Goal: Navigation & Orientation: Find specific page/section

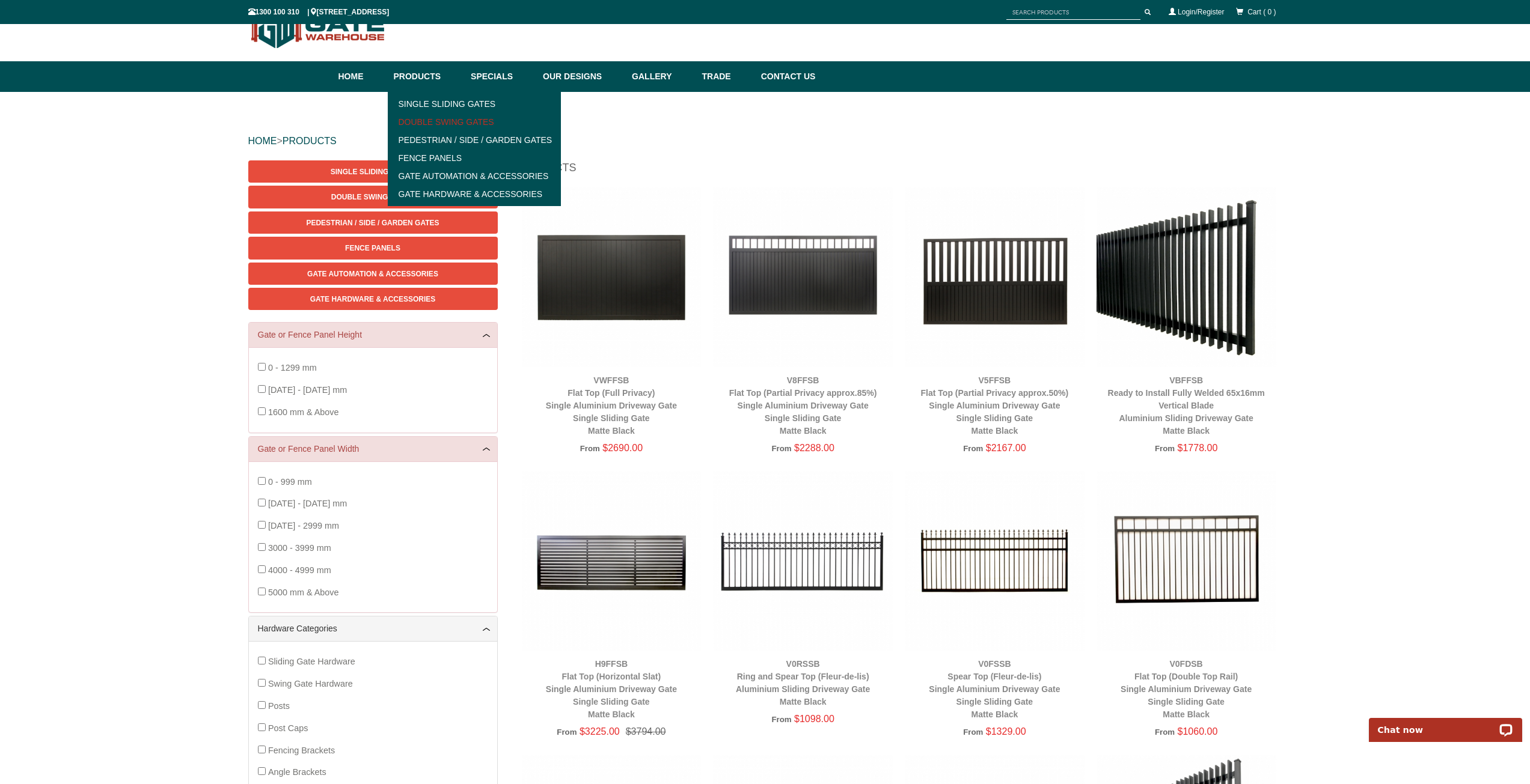
click at [424, 116] on link "Double Swing Gates" at bounding box center [474, 122] width 166 height 18
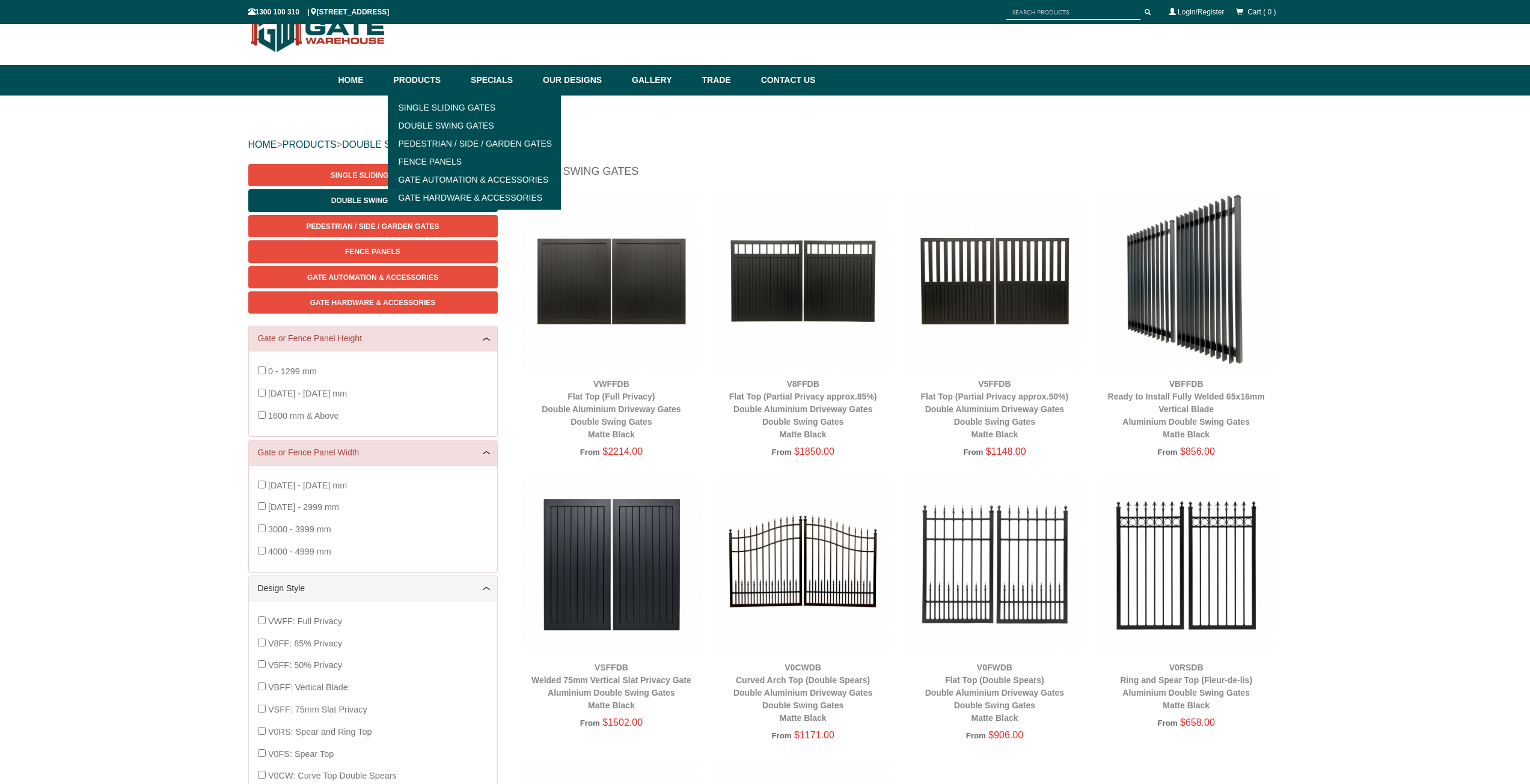
scroll to position [30, 0]
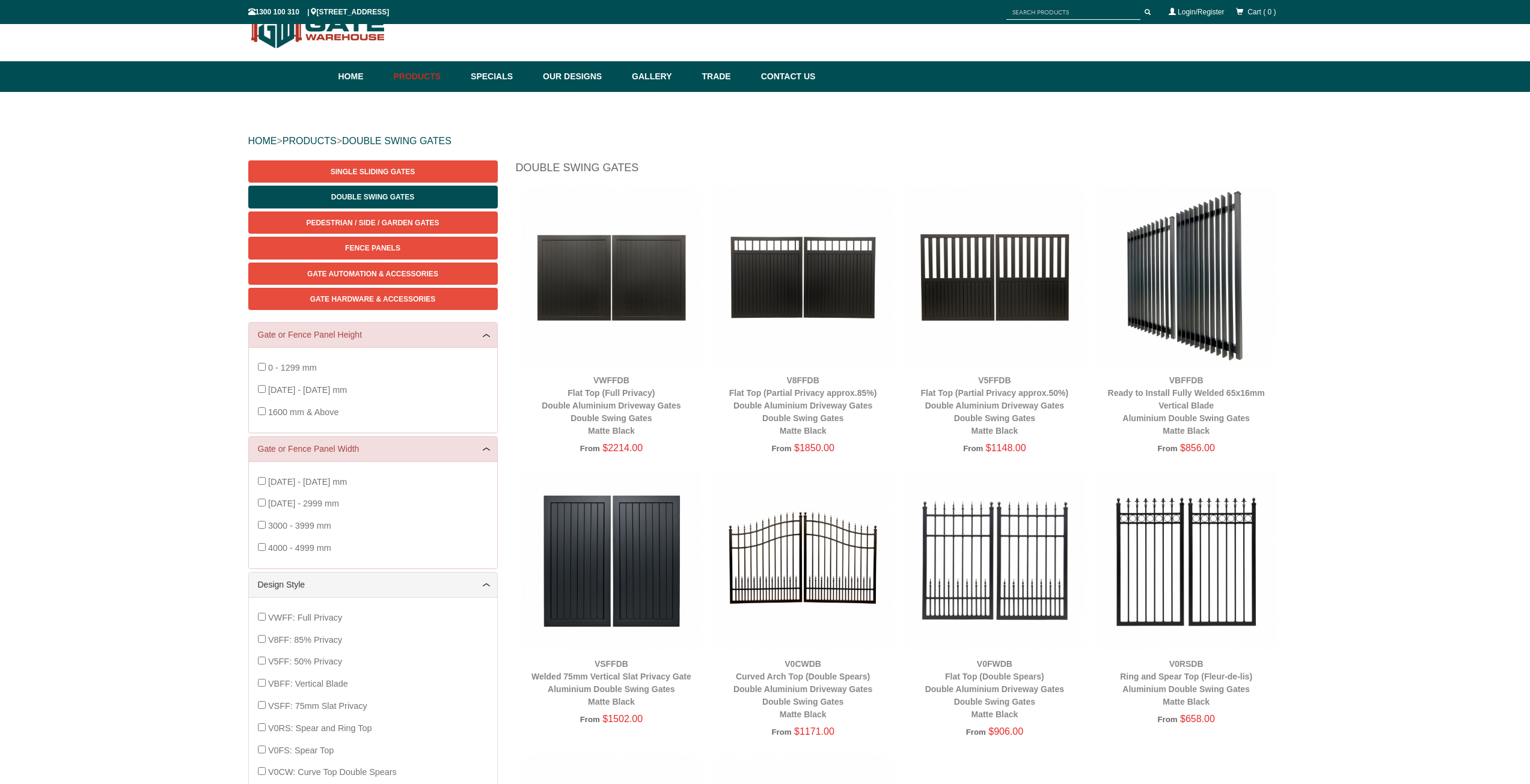
click at [142, 364] on div "HOME > PRODUCTS > DOUBLE SWING GATES Single Sliding Gates Double Swing Gates Pe…" at bounding box center [765, 587] width 1530 height 989
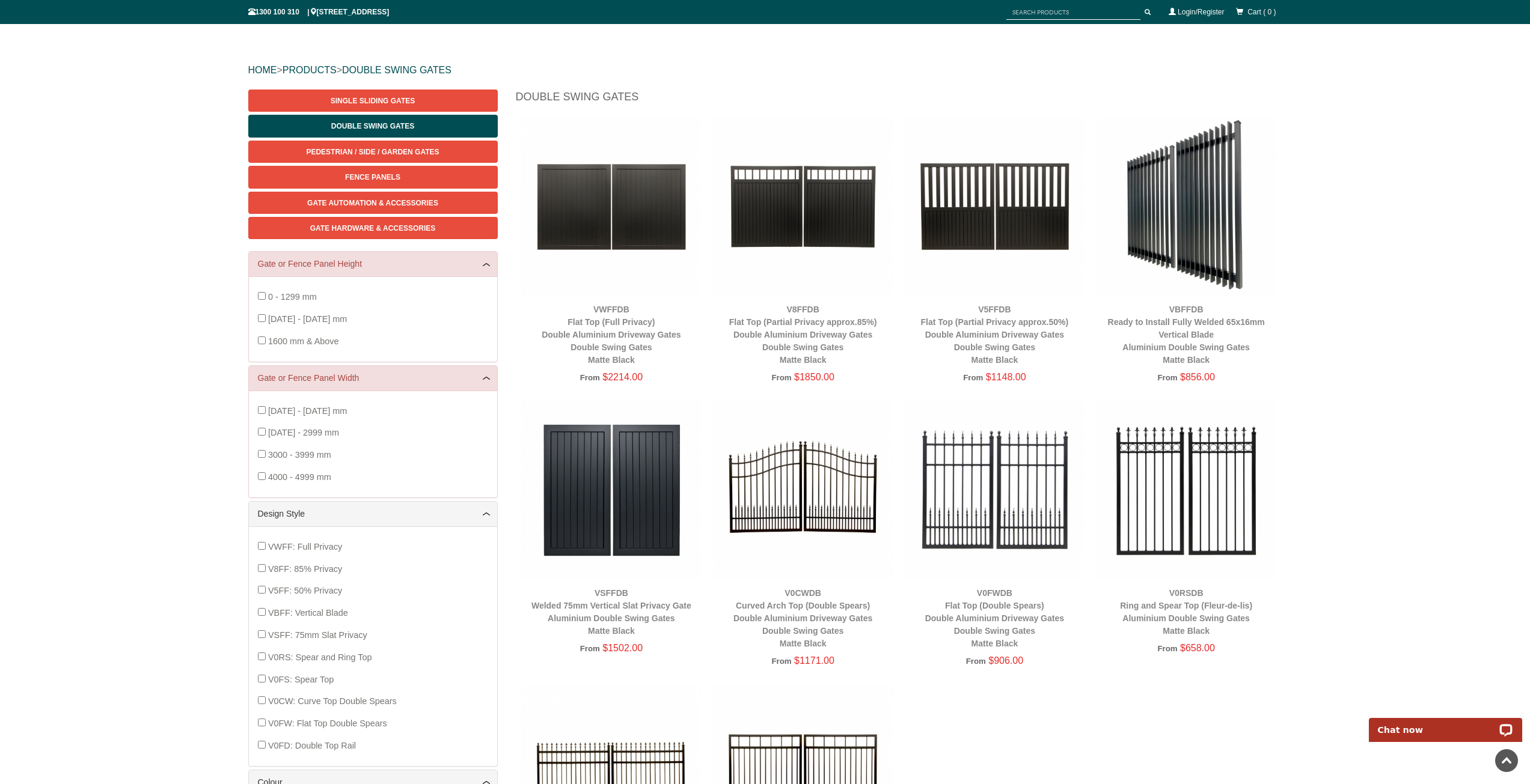
scroll to position [90, 0]
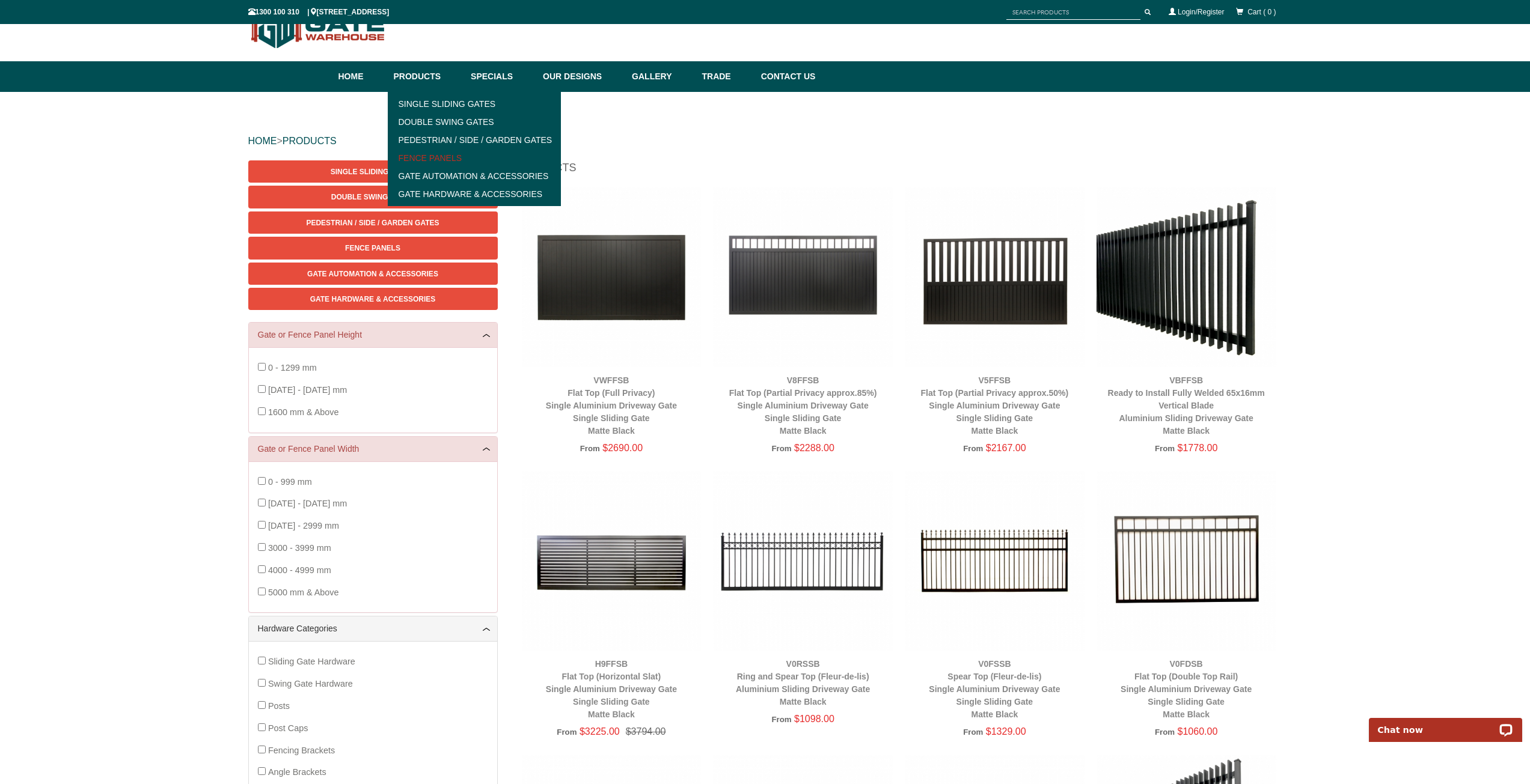
click at [439, 155] on link "Fence Panels" at bounding box center [474, 158] width 166 height 18
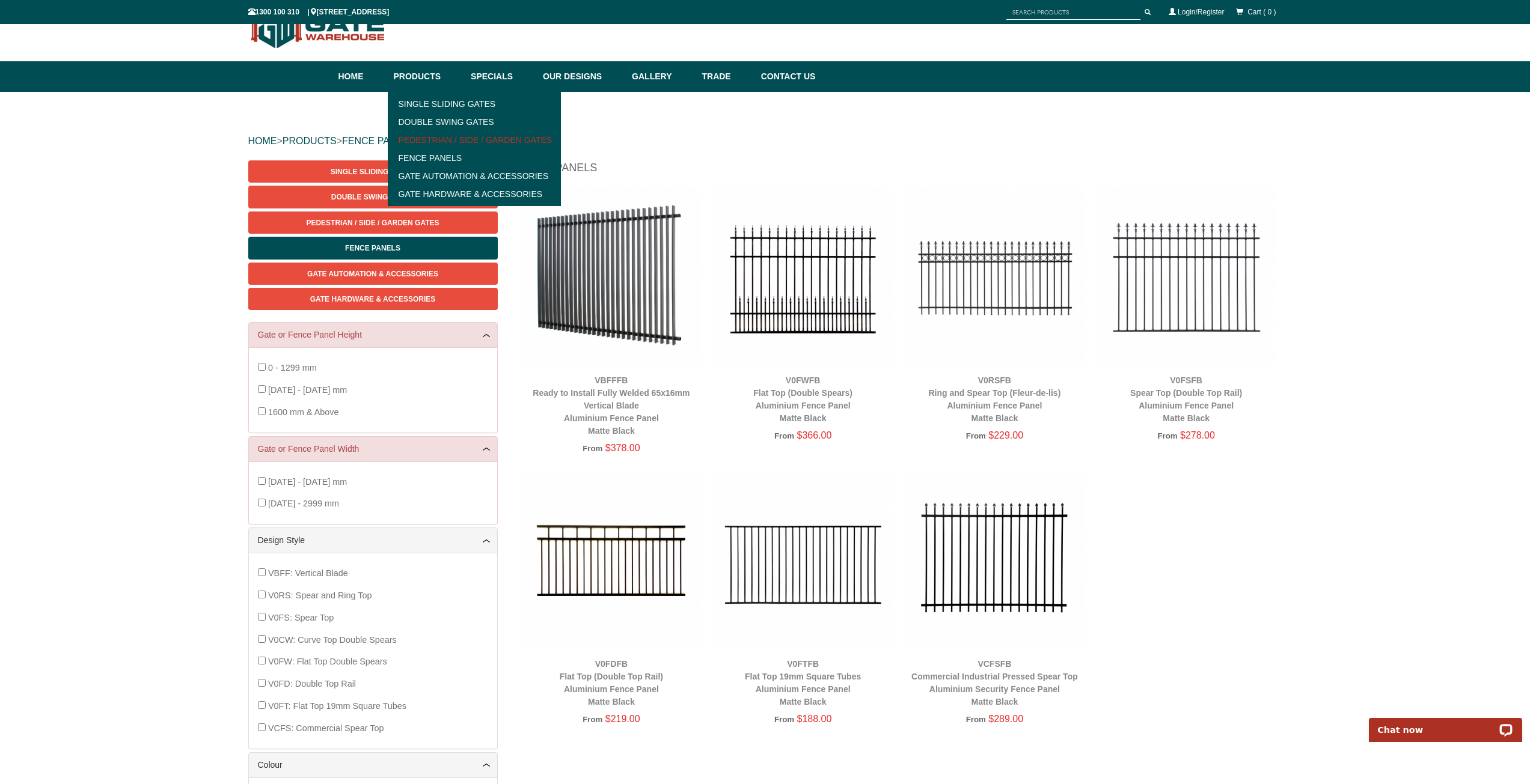
click at [449, 138] on link "Pedestrian / Side / Garden Gates" at bounding box center [474, 139] width 166 height 18
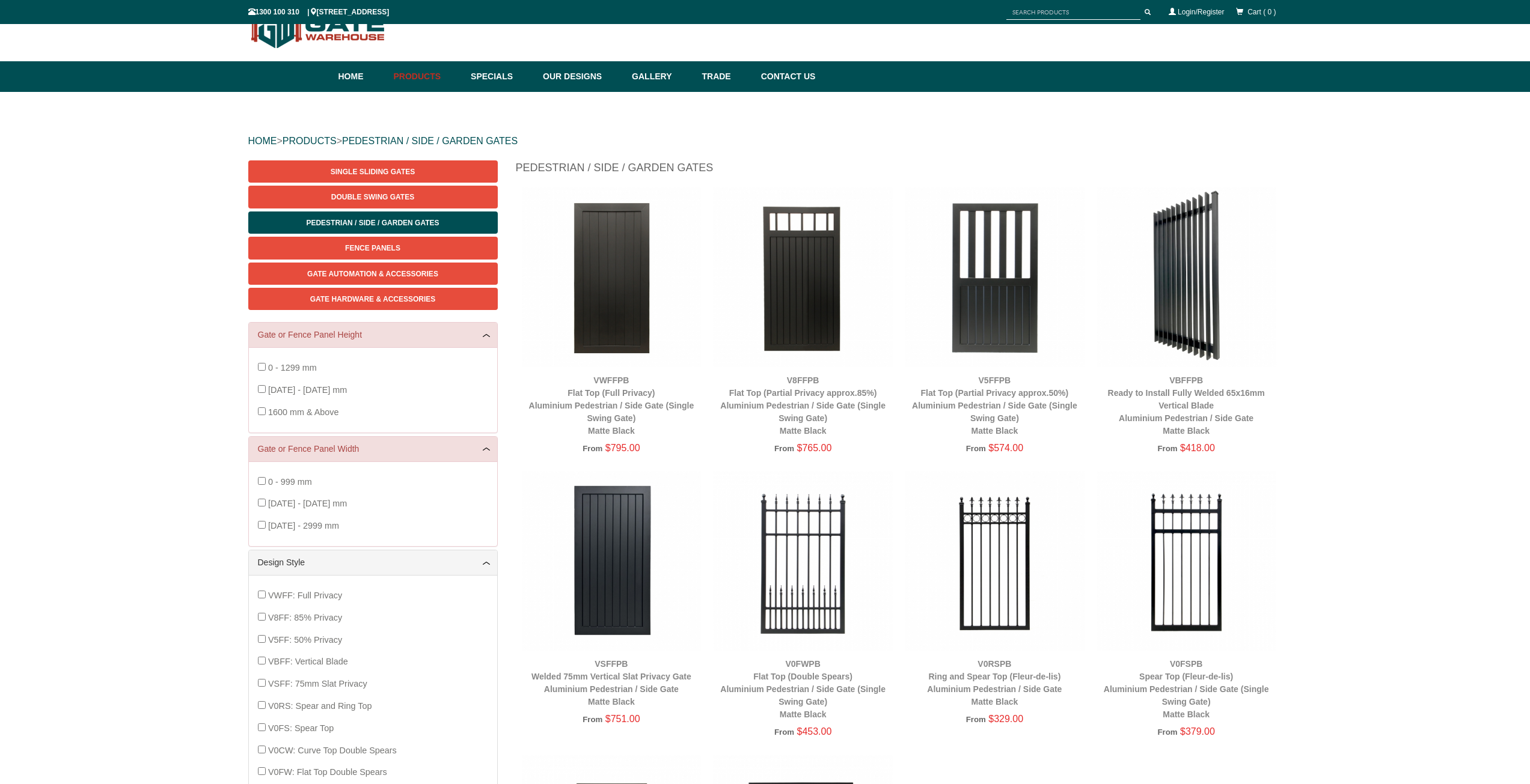
scroll to position [30, 0]
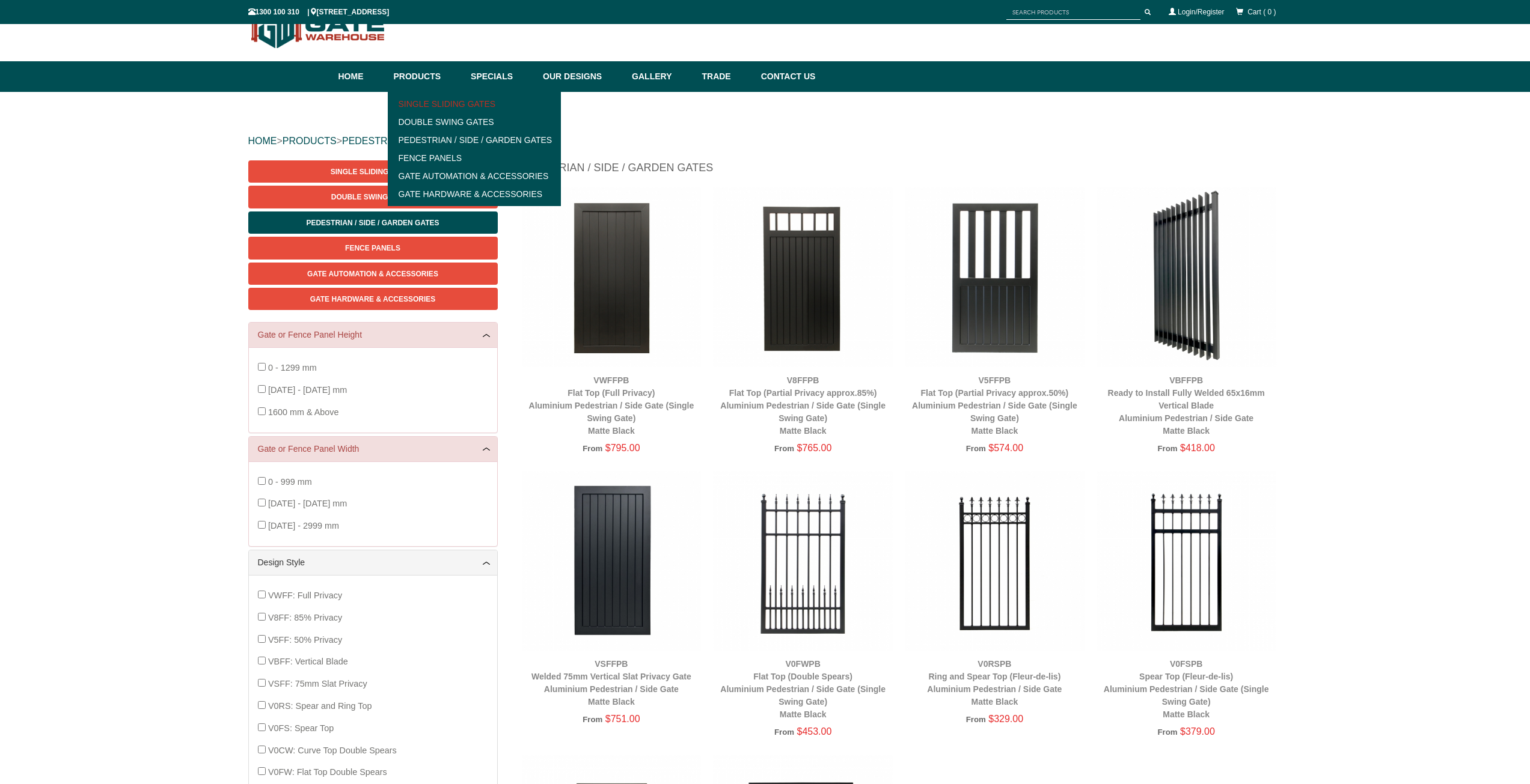
click at [441, 98] on link "Single Sliding Gates" at bounding box center [474, 104] width 166 height 18
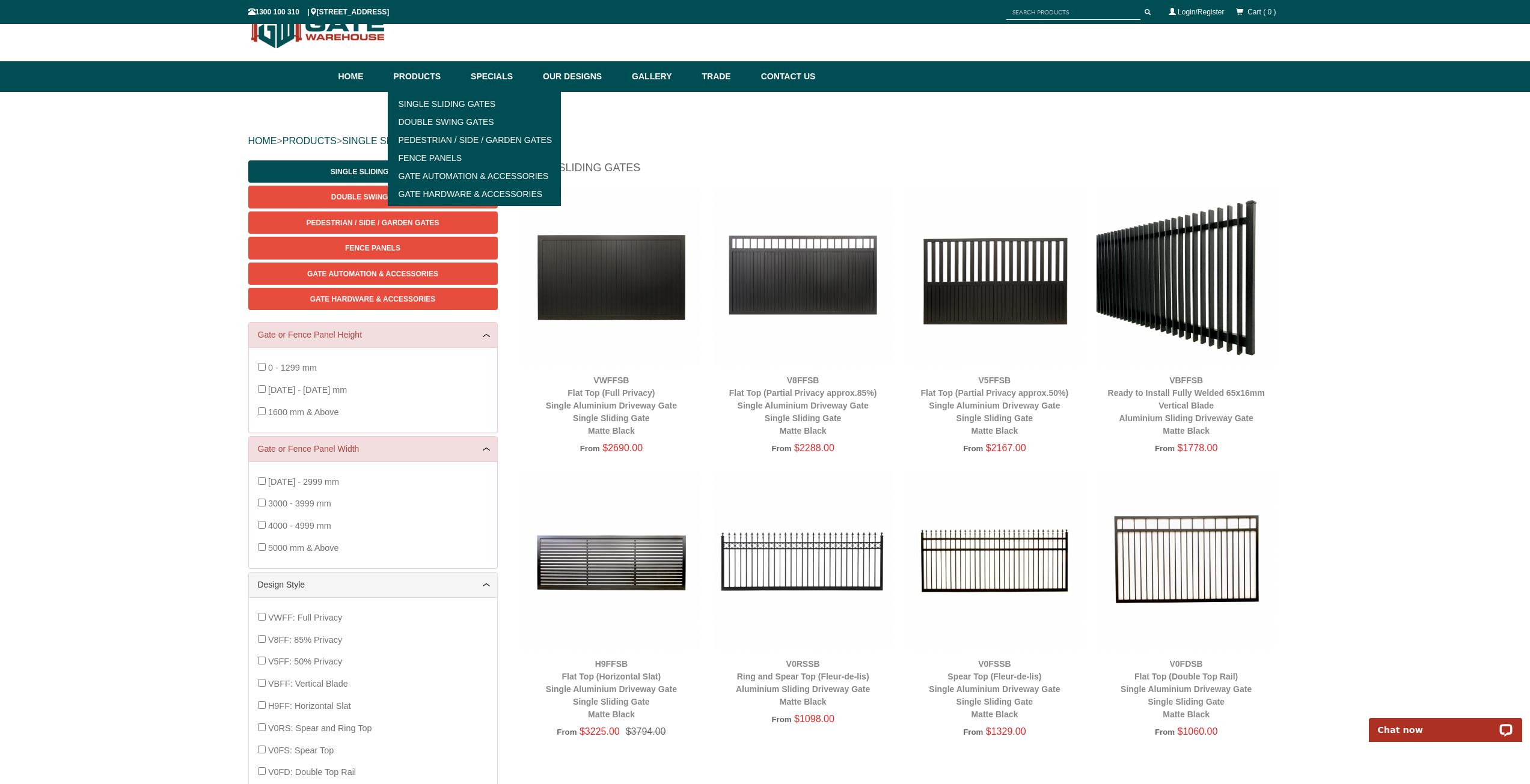
click at [122, 189] on div "HOME > PRODUCTS > SINGLE SLIDING GATES Single Sliding Gates Double Swing Gates …" at bounding box center [765, 505] width 1530 height 825
